Goal: Check status: Check status

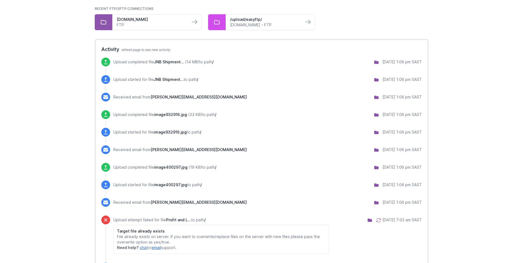
scroll to position [55, 0]
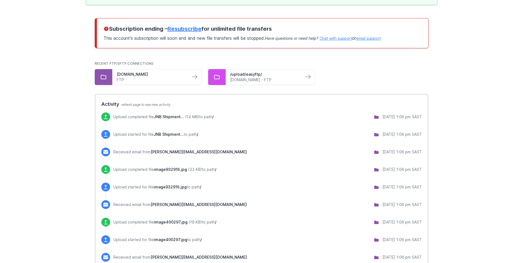
click at [171, 118] on span "JNB Shipment..." at bounding box center [169, 117] width 30 height 5
click at [165, 119] on span "JNB Shipment..." at bounding box center [169, 117] width 30 height 5
click at [190, 120] on div "Upload completed file JNB Shipment... (14 MB) to path /" at bounding box center [163, 117] width 100 height 7
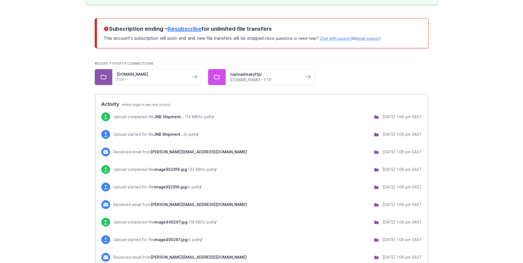
drag, startPoint x: 169, startPoint y: 118, endPoint x: 155, endPoint y: 117, distance: 14.3
click at [155, 117] on span "JNB Shipment..." at bounding box center [169, 117] width 30 height 5
click at [274, 78] on link "ftp.freitrak.co.za - FTP" at bounding box center [264, 79] width 69 height 5
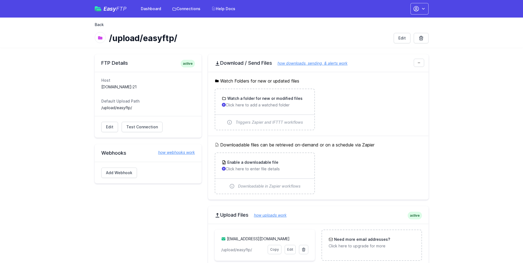
click at [100, 26] on link "Back" at bounding box center [99, 24] width 9 height 5
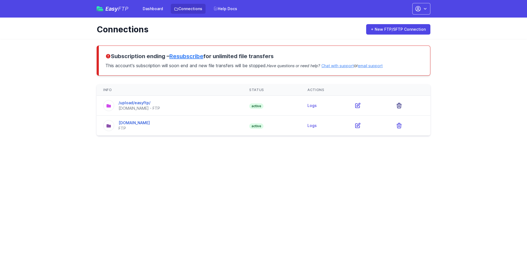
click at [401, 106] on icon at bounding box center [399, 105] width 4 height 5
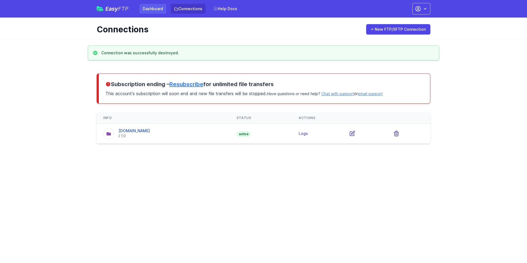
click at [154, 12] on link "Dashboard" at bounding box center [153, 9] width 27 height 10
